Goal: Task Accomplishment & Management: Manage account settings

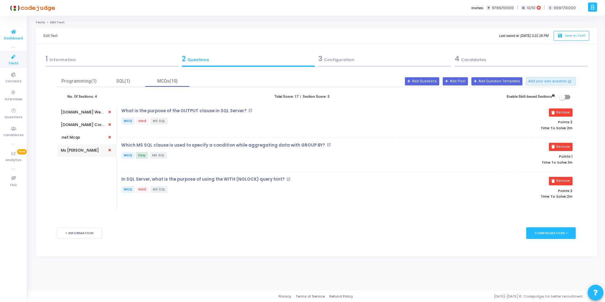
click at [17, 38] on span "Dashboard" at bounding box center [13, 38] width 19 height 5
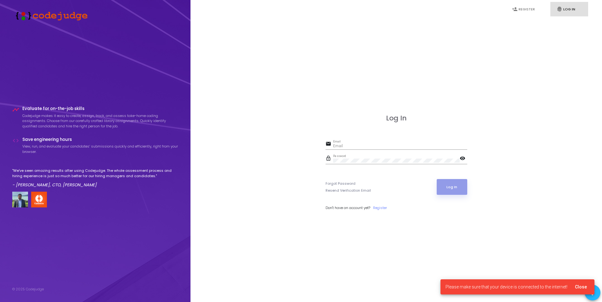
type input "[PERSON_NAME][EMAIL_ADDRESS][DOMAIN_NAME]"
click at [459, 188] on button "Log In" at bounding box center [452, 187] width 31 height 16
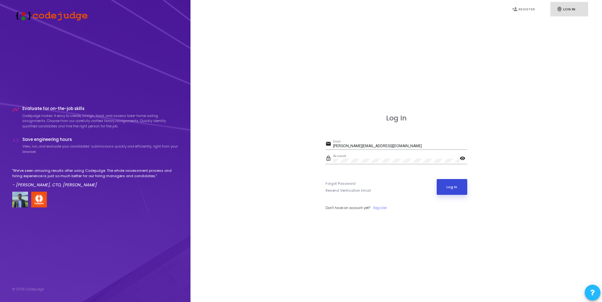
click at [455, 187] on button "Log In" at bounding box center [452, 187] width 31 height 16
click at [451, 187] on button "Log In" at bounding box center [452, 187] width 31 height 16
click at [449, 185] on button "Log In" at bounding box center [452, 187] width 31 height 16
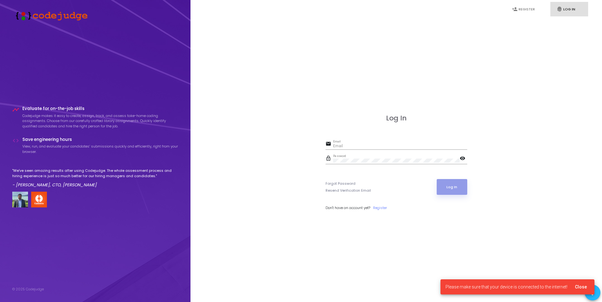
type input "[PERSON_NAME][EMAIL_ADDRESS][DOMAIN_NAME]"
click at [456, 185] on button "Log In" at bounding box center [452, 187] width 31 height 16
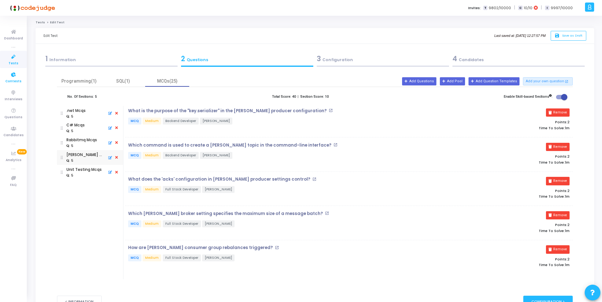
click at [13, 76] on icon at bounding box center [13, 75] width 13 height 8
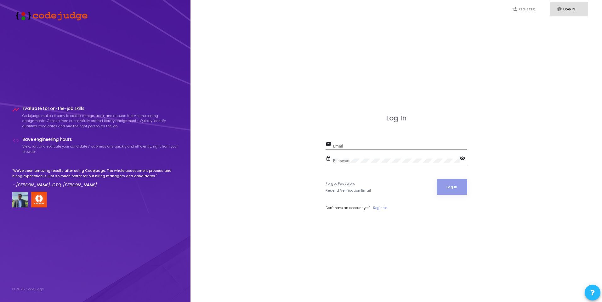
type input "[PERSON_NAME][EMAIL_ADDRESS][DOMAIN_NAME]"
click at [456, 185] on button "Log In" at bounding box center [452, 187] width 31 height 16
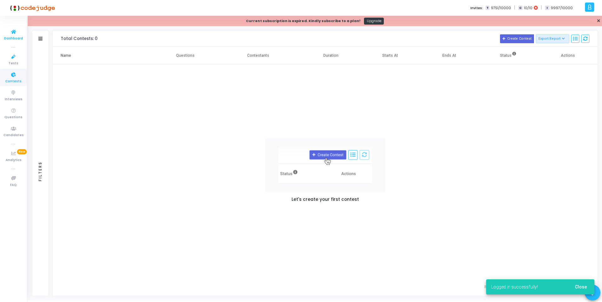
click at [13, 32] on icon at bounding box center [13, 32] width 13 height 8
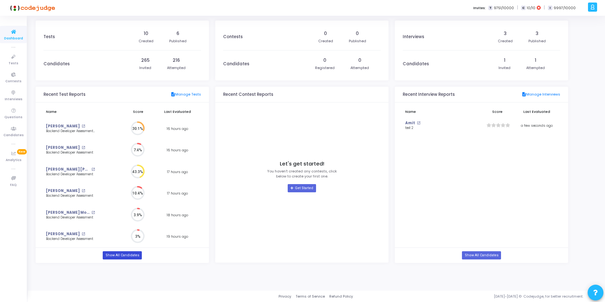
click at [131, 255] on link "Show All Candidates" at bounding box center [122, 255] width 39 height 8
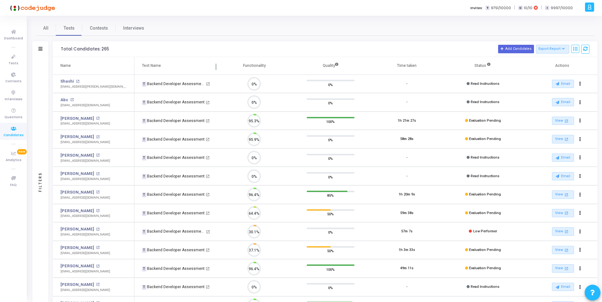
scroll to position [13, 16]
click at [47, 28] on span "All" at bounding box center [45, 28] width 5 height 7
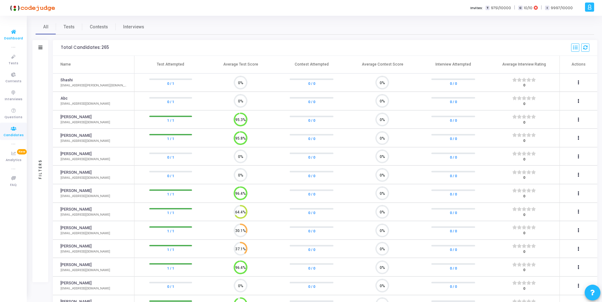
click at [15, 36] on span "Dashboard" at bounding box center [13, 38] width 19 height 5
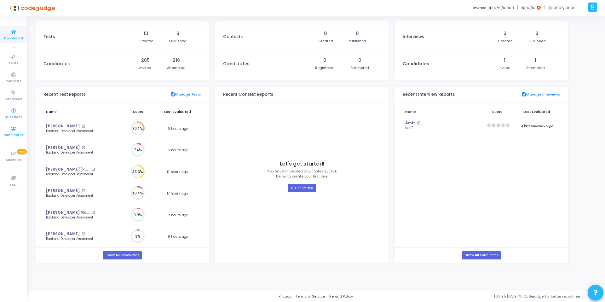
click at [15, 130] on icon at bounding box center [13, 129] width 13 height 8
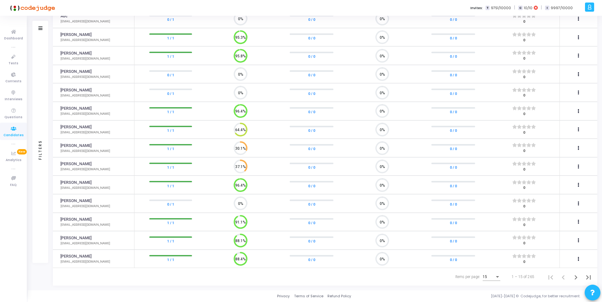
click at [502, 277] on div "Items per page: 15" at bounding box center [478, 276] width 48 height 17
click at [499, 276] on div "Items per page:" at bounding box center [497, 277] width 3 height 2
click at [426, 276] on div at bounding box center [301, 151] width 602 height 302
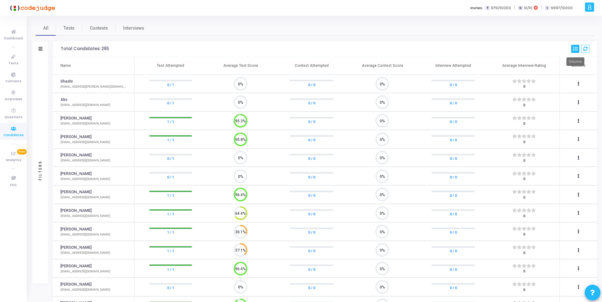
click at [577, 47] on icon at bounding box center [575, 49] width 4 height 4
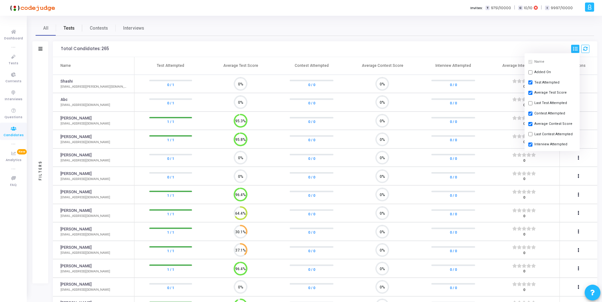
click at [69, 30] on span "Tests" at bounding box center [69, 28] width 11 height 7
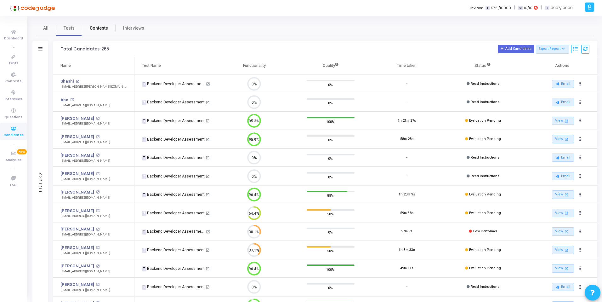
click at [97, 29] on span "Contests" at bounding box center [99, 28] width 18 height 7
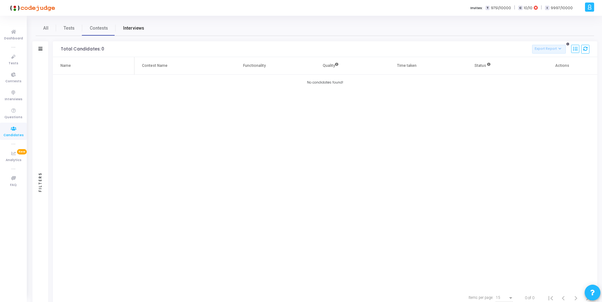
click at [139, 31] on span "Interviews" at bounding box center [133, 28] width 21 height 7
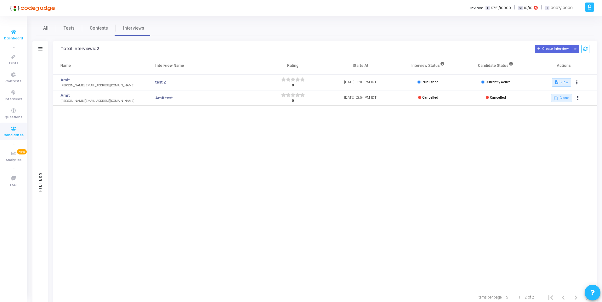
click at [15, 39] on span "Dashboard" at bounding box center [13, 38] width 19 height 5
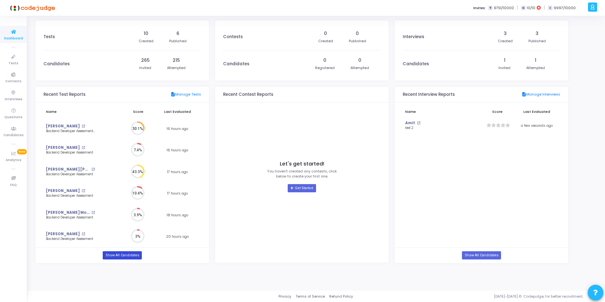
click at [119, 254] on link "Show All Candidates" at bounding box center [122, 255] width 39 height 8
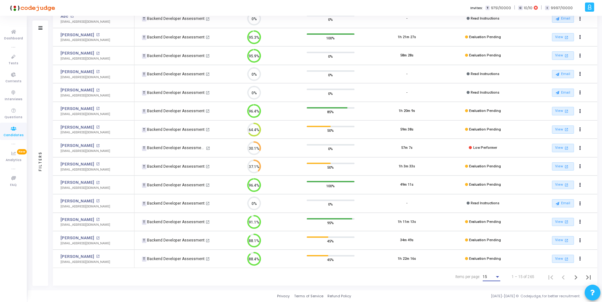
click at [498, 277] on div "Items per page:" at bounding box center [497, 277] width 3 height 2
click at [37, 27] on div at bounding box center [301, 151] width 602 height 302
click at [38, 26] on icon at bounding box center [40, 27] width 4 height 3
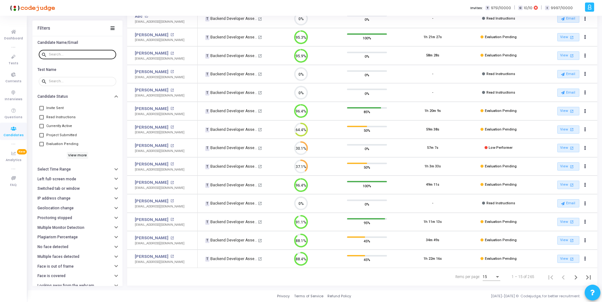
click at [62, 55] on input "text" at bounding box center [81, 54] width 65 height 4
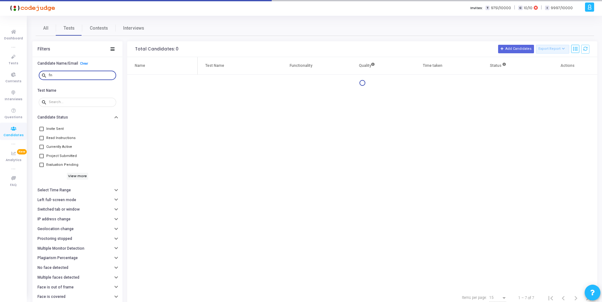
type input "f"
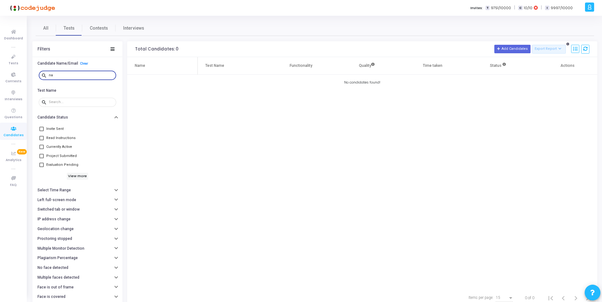
type input "n"
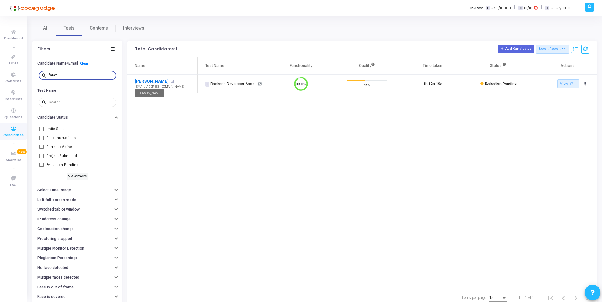
type input "faraz"
click at [145, 80] on link "[PERSON_NAME]" at bounding box center [152, 81] width 34 height 6
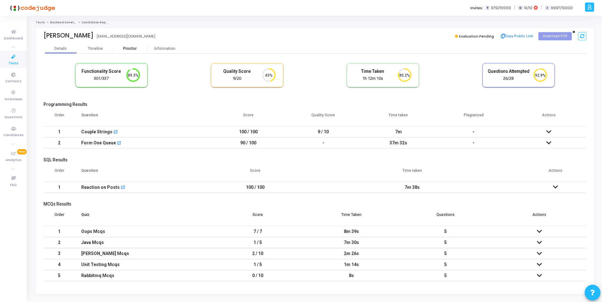
click at [129, 48] on div "Proctor" at bounding box center [130, 48] width 35 height 5
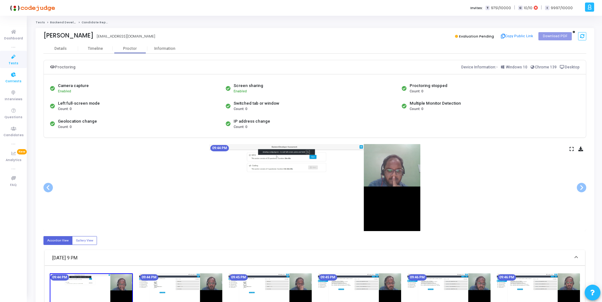
click at [14, 76] on icon at bounding box center [13, 75] width 13 height 8
